Goal: Communication & Community: Share content

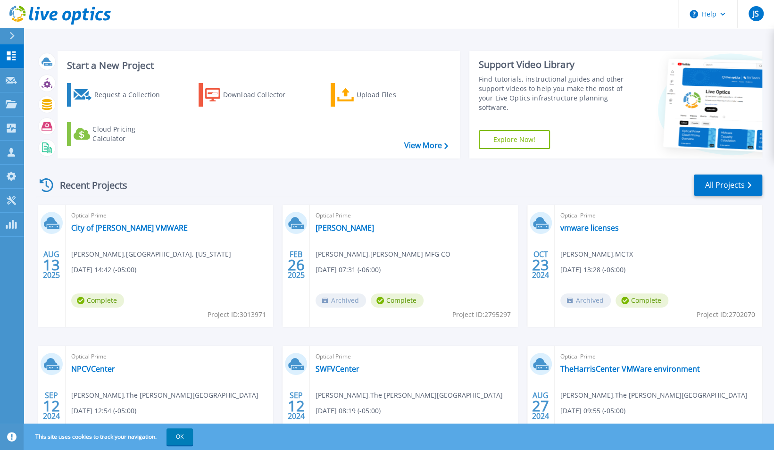
click at [191, 256] on div "Optical Prime City of [PERSON_NAME] VMWARE [PERSON_NAME] , [GEOGRAPHIC_DATA], […" at bounding box center [169, 266] width 207 height 122
click at [125, 228] on link "City of [PERSON_NAME] VMWARE" at bounding box center [129, 227] width 116 height 9
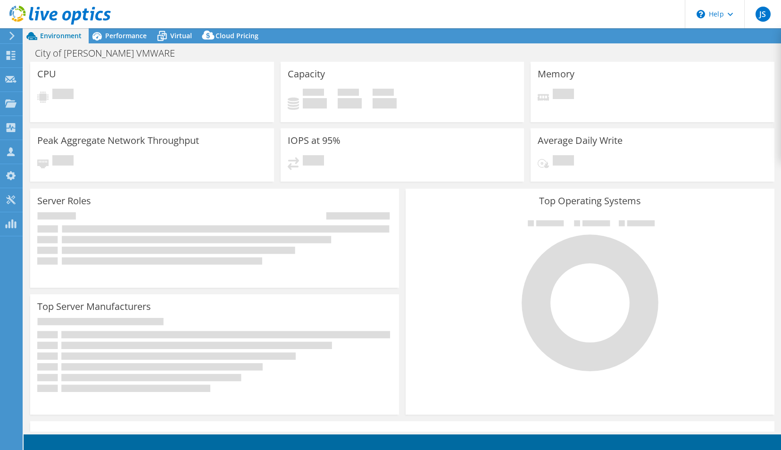
select select "USD"
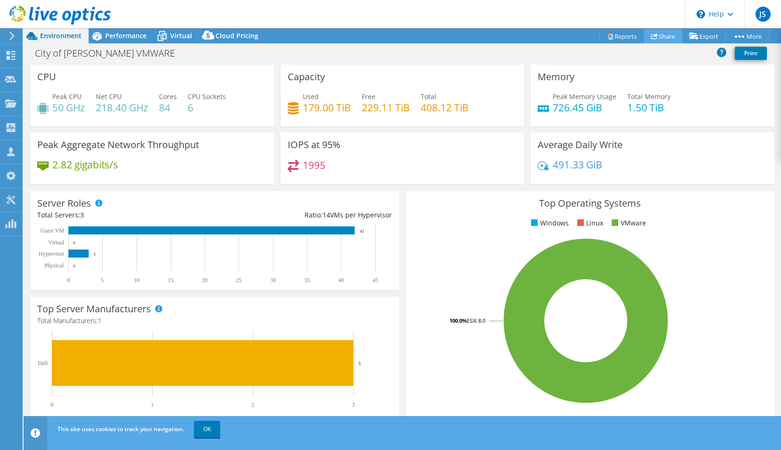
click at [661, 37] on link "Share" at bounding box center [663, 36] width 39 height 15
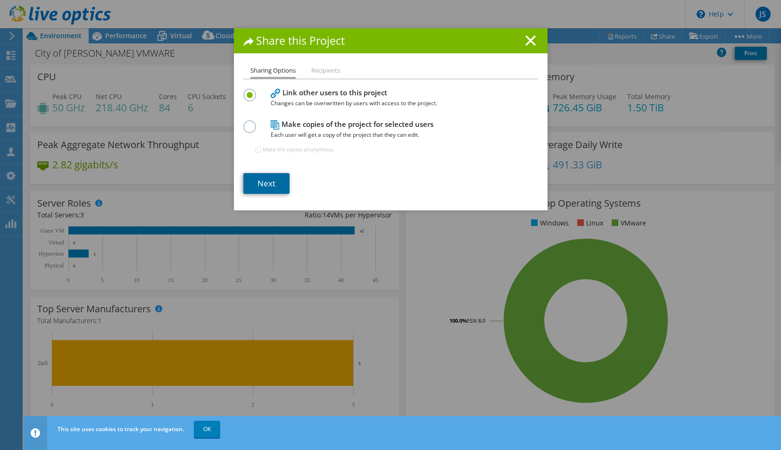
click at [263, 187] on link "Next" at bounding box center [266, 183] width 46 height 21
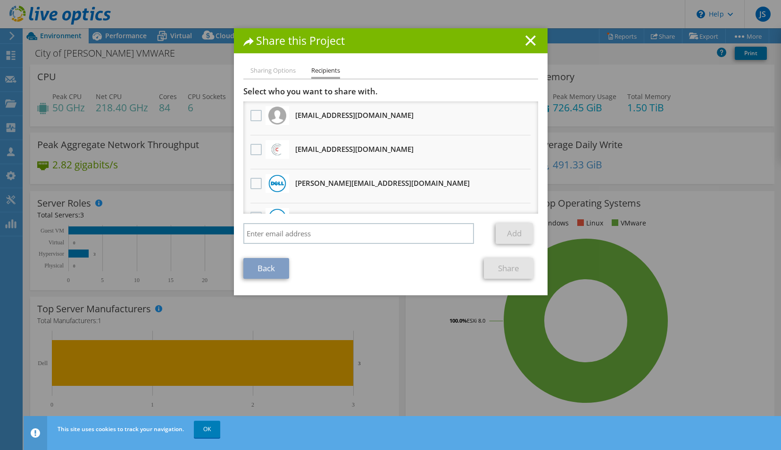
click at [320, 155] on h3 "[EMAIL_ADDRESS][DOMAIN_NAME] Will receive an anonymous copy" at bounding box center [354, 148] width 118 height 15
click at [250, 146] on label at bounding box center [257, 149] width 14 height 11
click at [0, 0] on input "checkbox" at bounding box center [0, 0] width 0 height 0
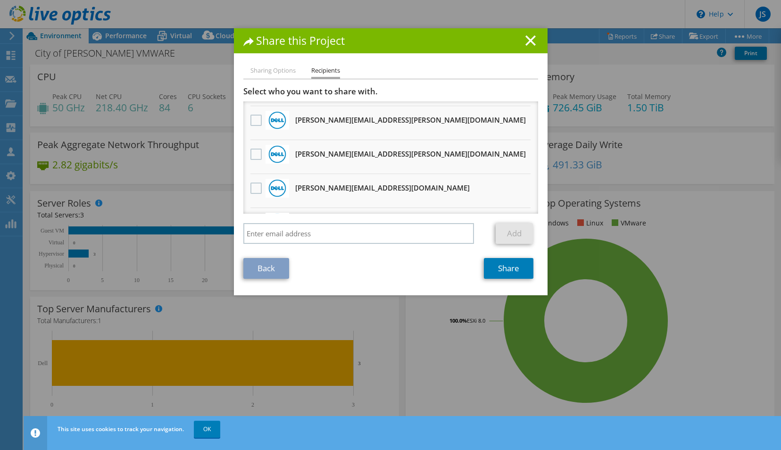
scroll to position [116, 0]
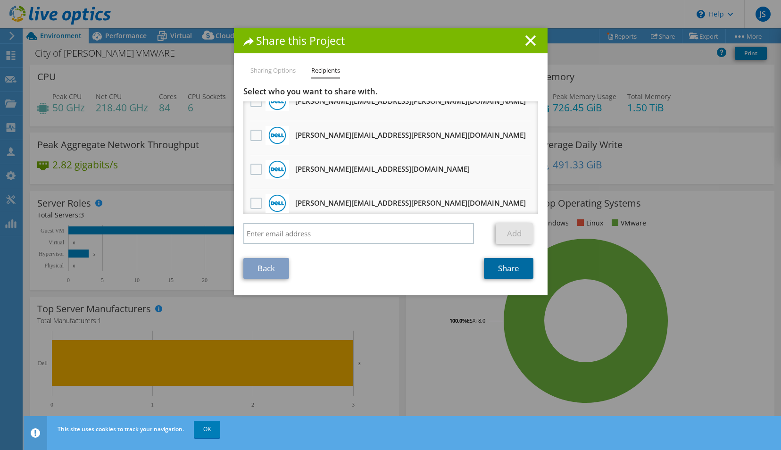
click at [511, 273] on link "Share" at bounding box center [509, 268] width 50 height 21
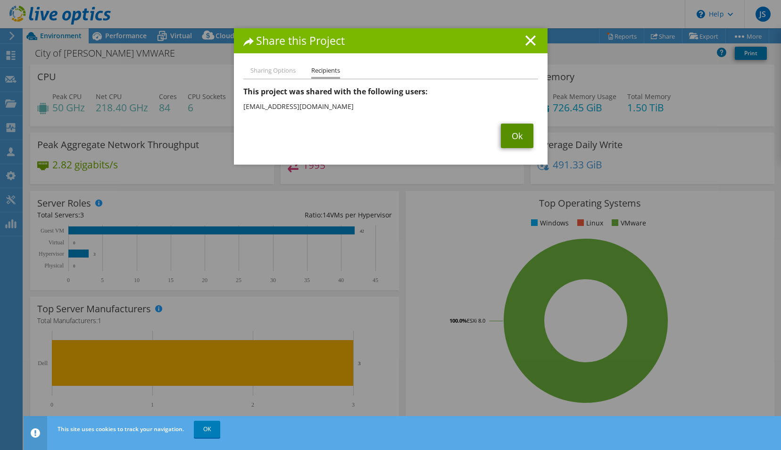
click at [519, 133] on link "Ok" at bounding box center [517, 136] width 33 height 25
